Goal: Task Accomplishment & Management: Manage account settings

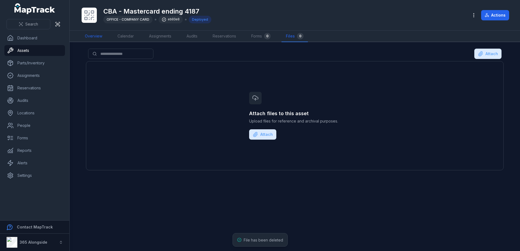
click at [98, 39] on link "Overview" at bounding box center [93, 36] width 26 height 11
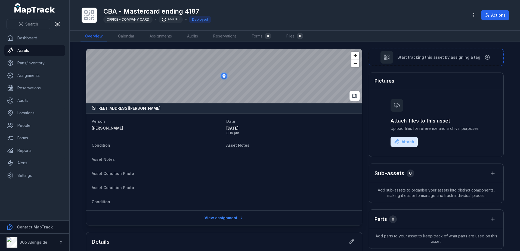
drag, startPoint x: 101, startPoint y: 126, endPoint x: 109, endPoint y: 126, distance: 8.4
click at [101, 126] on strong "[PERSON_NAME]" at bounding box center [157, 128] width 130 height 5
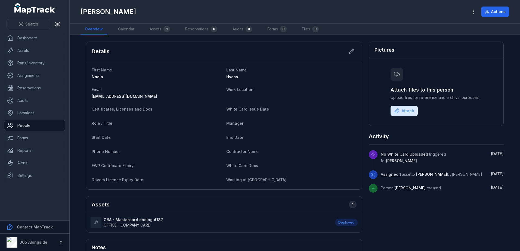
click at [31, 128] on link "People" at bounding box center [34, 125] width 61 height 11
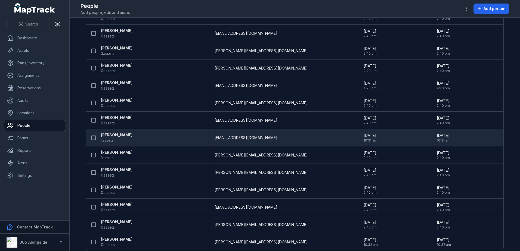
scroll to position [210, 0]
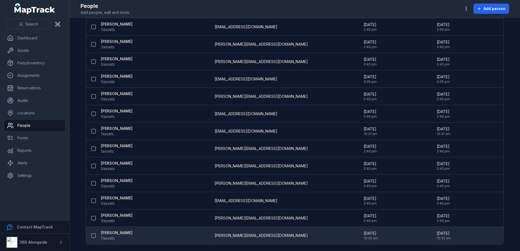
click at [103, 234] on strong "[PERSON_NAME]" at bounding box center [117, 232] width 32 height 5
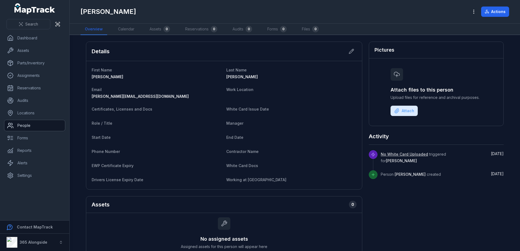
click at [24, 124] on link "People" at bounding box center [34, 125] width 61 height 11
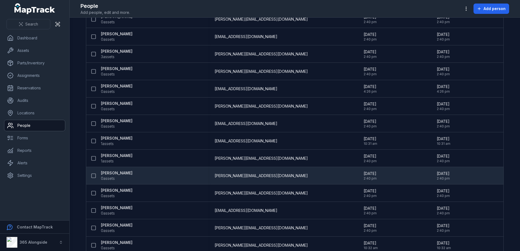
scroll to position [210, 0]
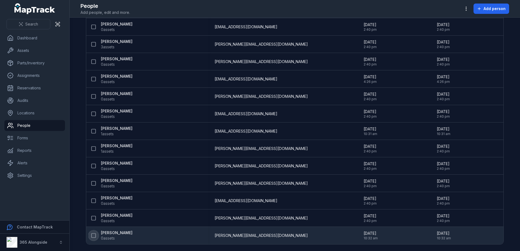
click at [94, 236] on button at bounding box center [93, 236] width 10 height 10
click at [313, 239] on button "button" at bounding box center [314, 238] width 18 height 10
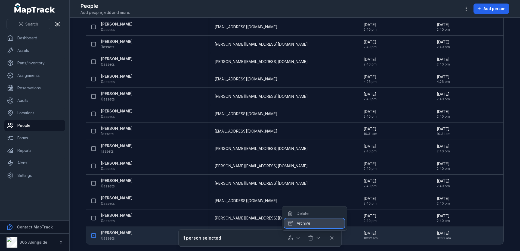
click at [308, 223] on div "Archive" at bounding box center [314, 224] width 60 height 10
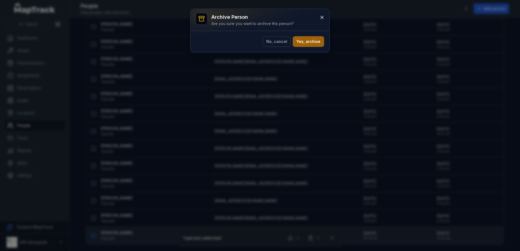
click at [310, 41] on button "Yes, archive" at bounding box center [308, 41] width 31 height 10
